Goal: Task Accomplishment & Management: Manage account settings

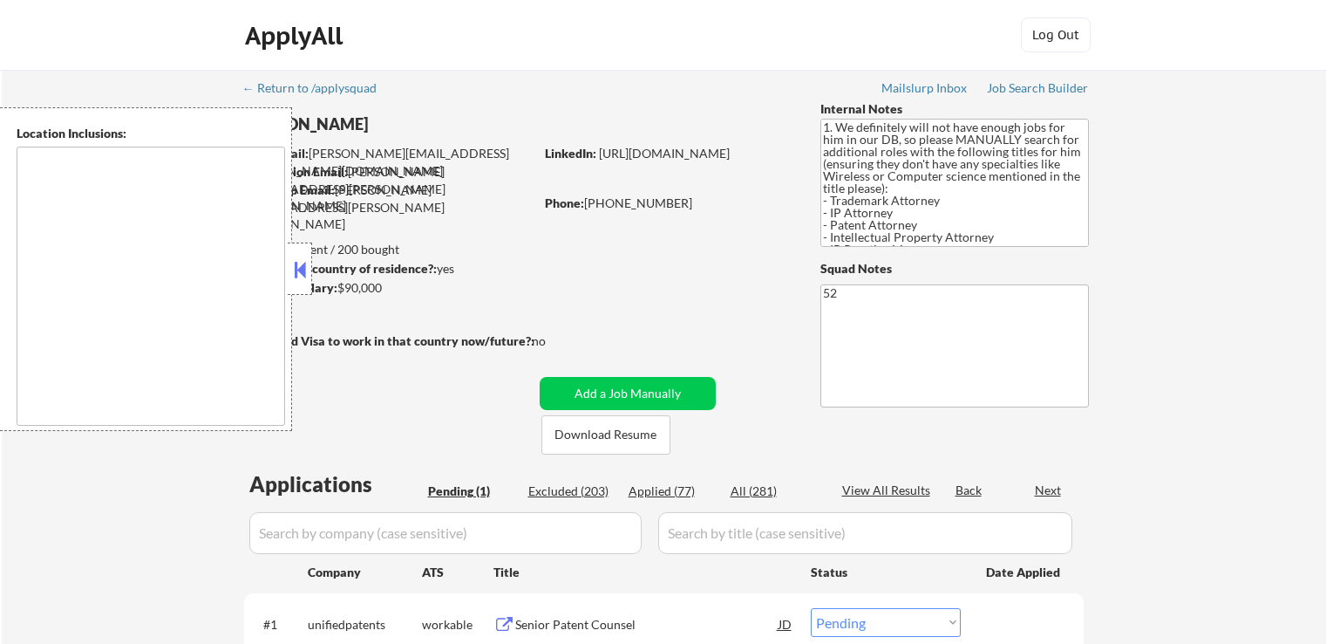
select select ""pending""
type textarea "[GEOGRAPHIC_DATA], [GEOGRAPHIC_DATA] [GEOGRAPHIC_DATA], [GEOGRAPHIC_DATA], [GEO…"
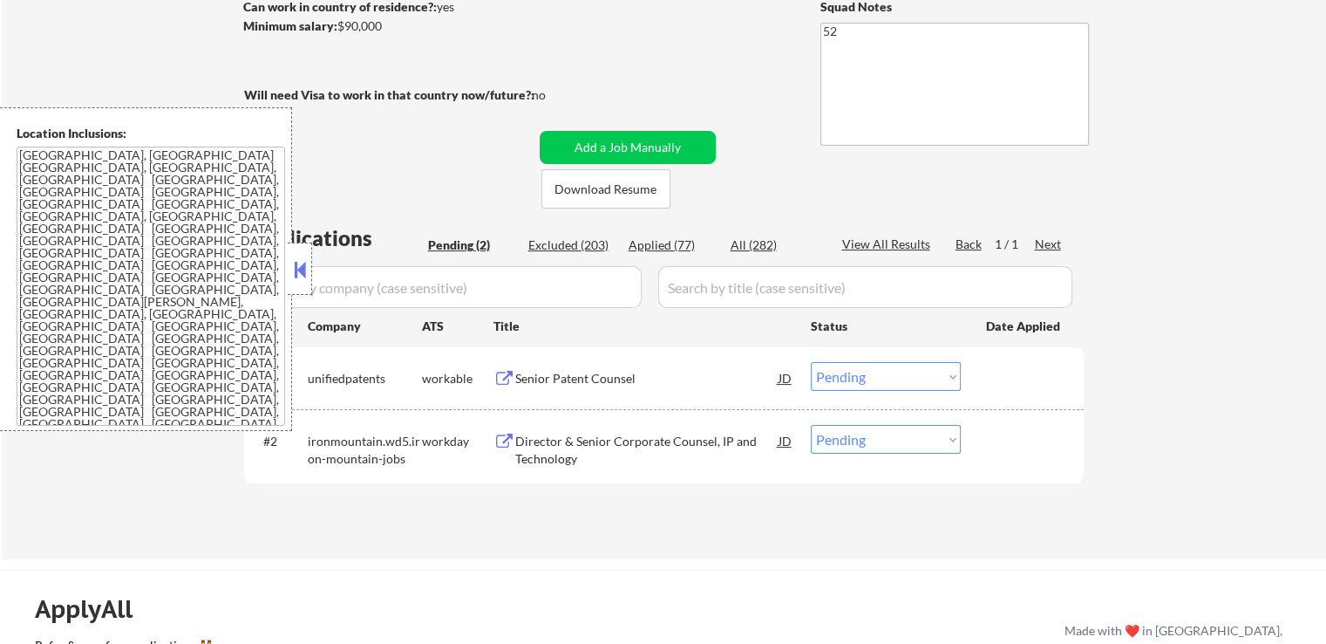
scroll to position [349, 0]
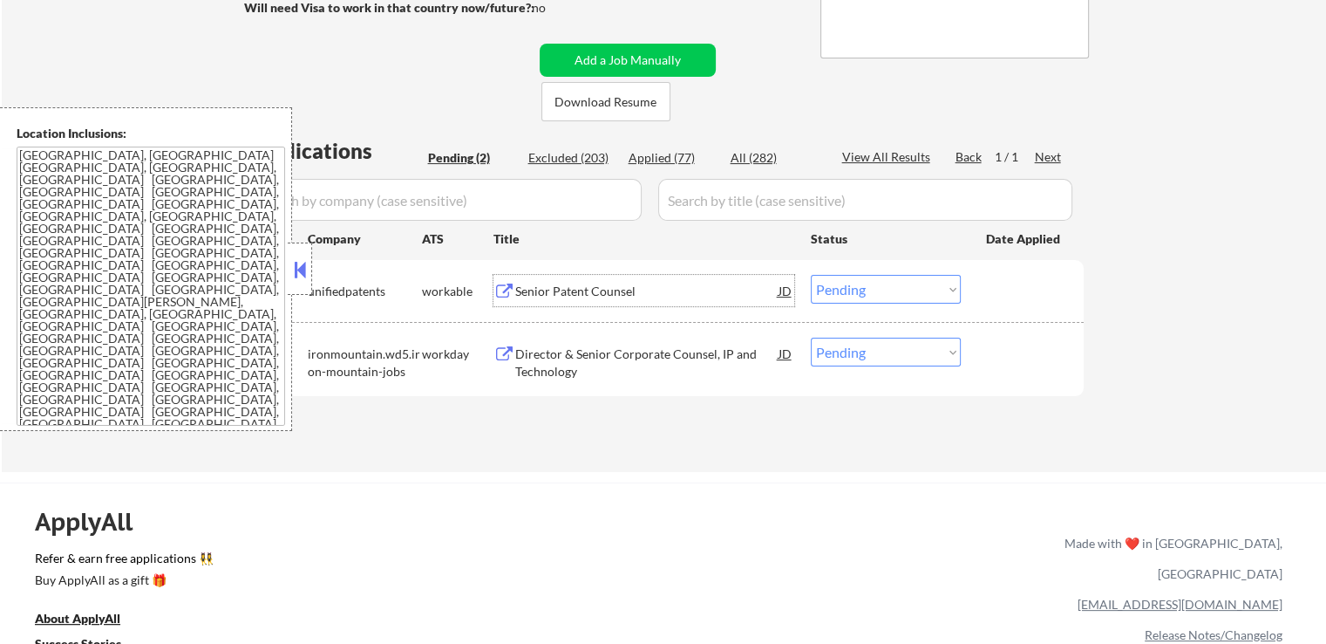
click at [579, 285] on div "Senior Patent Counsel" at bounding box center [646, 291] width 263 height 17
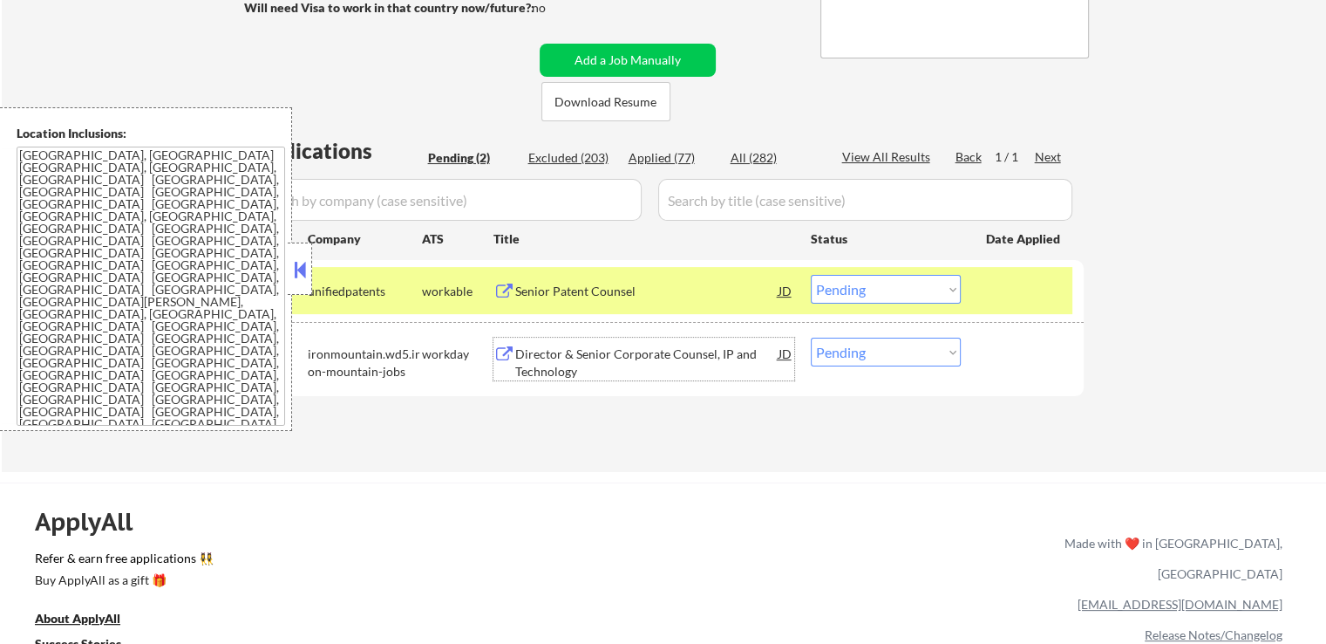
click at [577, 353] on div "Director & Senior Corporate Counsel, IP and Technology" at bounding box center [646, 362] width 263 height 34
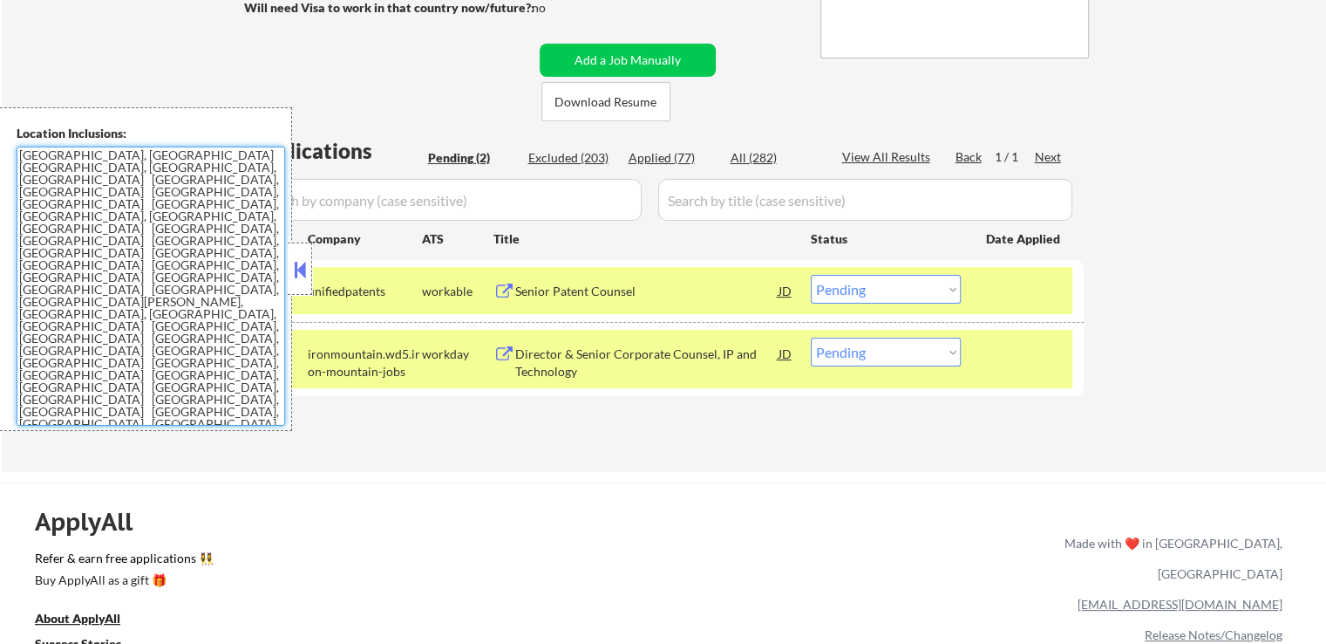
drag, startPoint x: 99, startPoint y: 324, endPoint x: 10, endPoint y: 154, distance: 190.7
click at [10, 154] on div "Location Inclusions: [GEOGRAPHIC_DATA], [GEOGRAPHIC_DATA] [GEOGRAPHIC_DATA], [G…" at bounding box center [146, 269] width 292 height 324
click at [865, 358] on select "Choose an option... Pending Applied Excluded (Questions) Excluded (Expired) Exc…" at bounding box center [886, 351] width 150 height 29
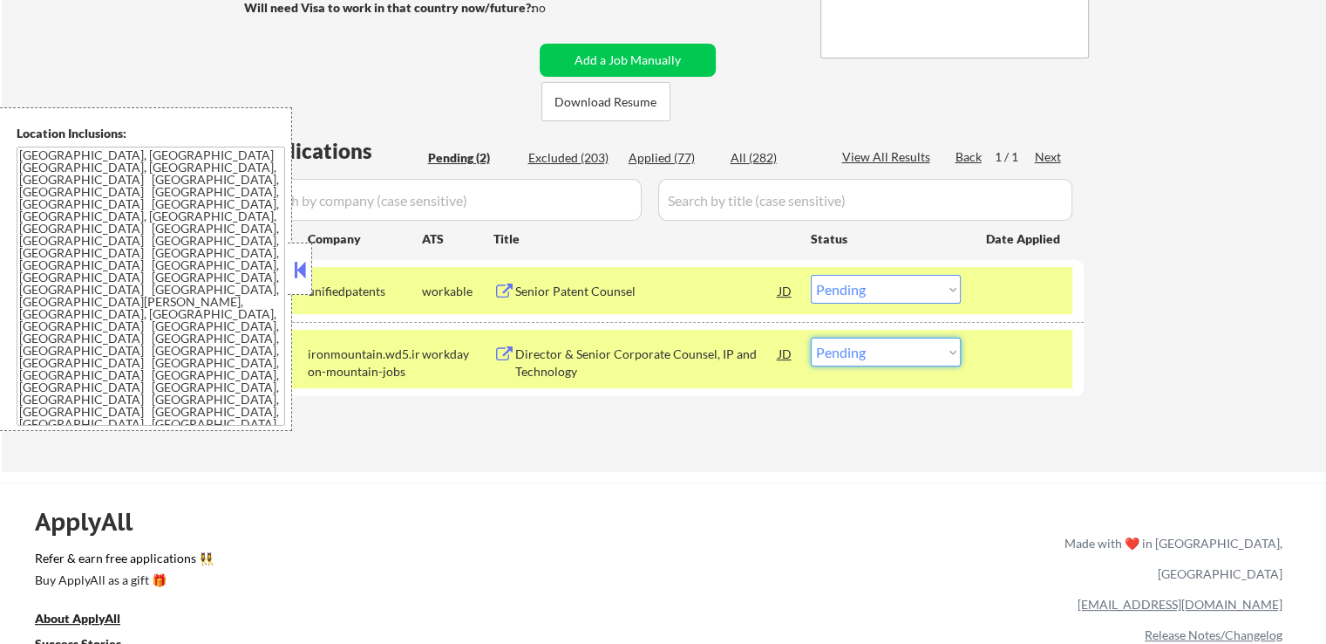
select select ""applied""
click at [811, 337] on select "Choose an option... Pending Applied Excluded (Questions) Excluded (Expired) Exc…" at bounding box center [886, 351] width 150 height 29
click at [889, 289] on select "Choose an option... Pending Applied Excluded (Questions) Excluded (Expired) Exc…" at bounding box center [886, 289] width 150 height 29
select select ""excluded""
click at [811, 275] on select "Choose an option... Pending Applied Excluded (Questions) Excluded (Expired) Exc…" at bounding box center [886, 289] width 150 height 29
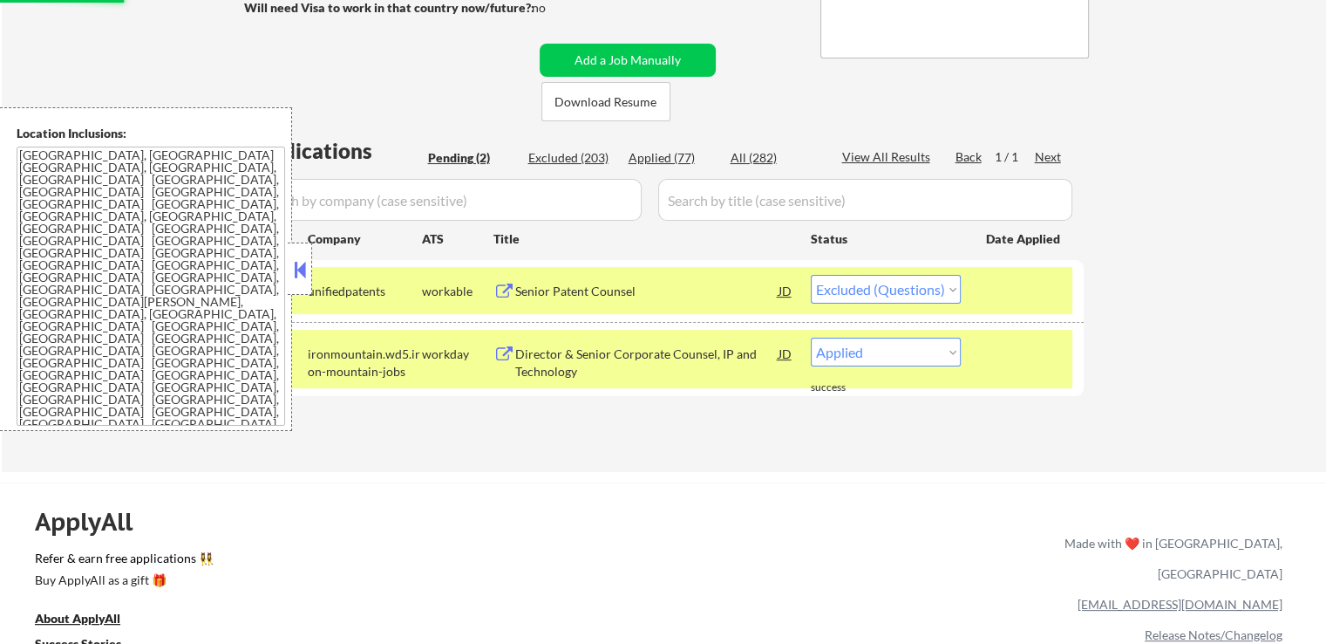
click at [1193, 287] on div "← Return to /applysquad Mailslurp Inbox Job Search Builder [PERSON_NAME] User E…" at bounding box center [664, 96] width 1325 height 751
